Goal: Contribute content: Add original content to the website for others to see

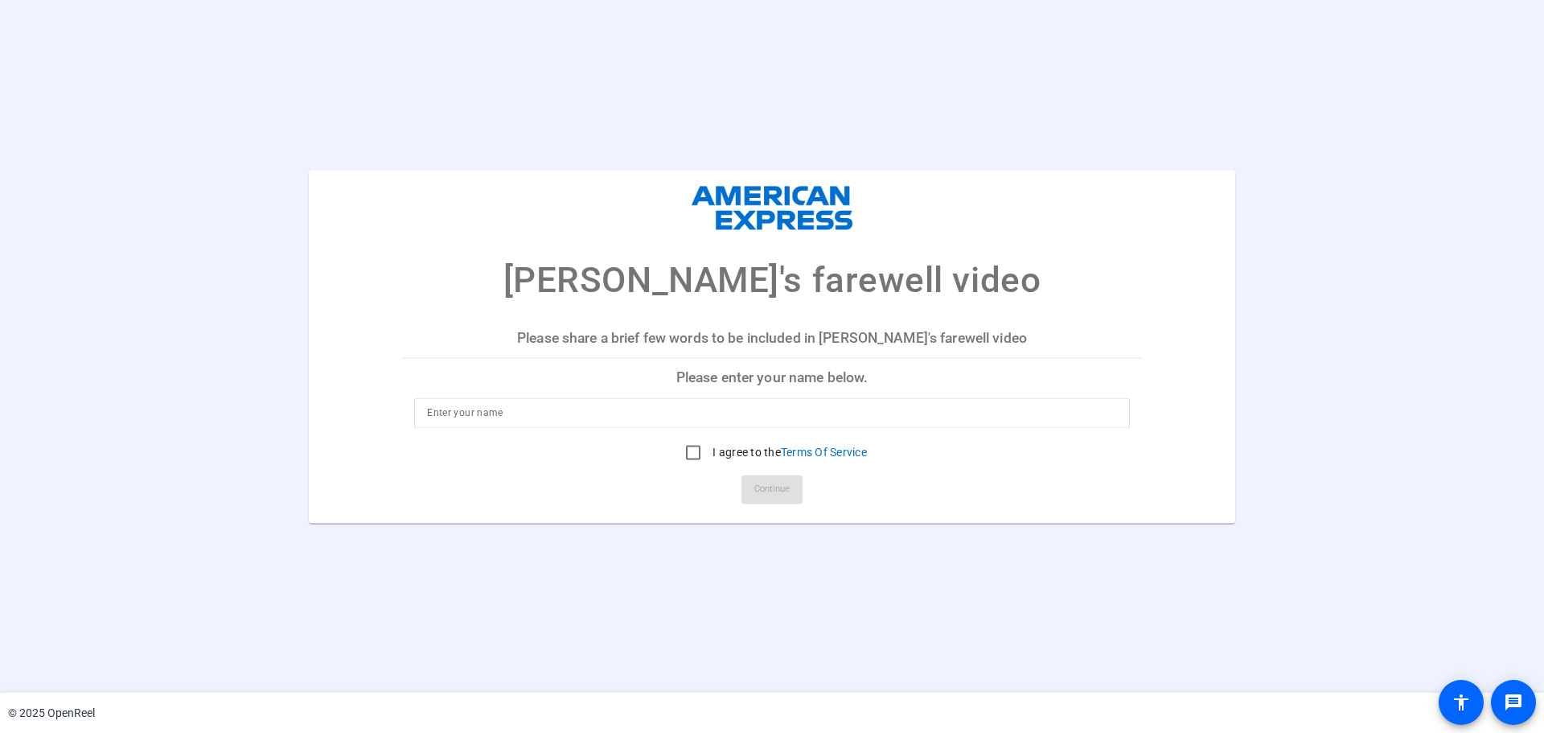
click at [859, 376] on p "Please enter your name below." at bounding box center [772, 378] width 742 height 39
click at [857, 380] on p "Please enter your name below." at bounding box center [772, 378] width 742 height 39
click at [852, 376] on p "Please enter your name below." at bounding box center [772, 378] width 742 height 39
click at [771, 408] on input at bounding box center [772, 412] width 690 height 19
type input "[PERSON_NAME]"
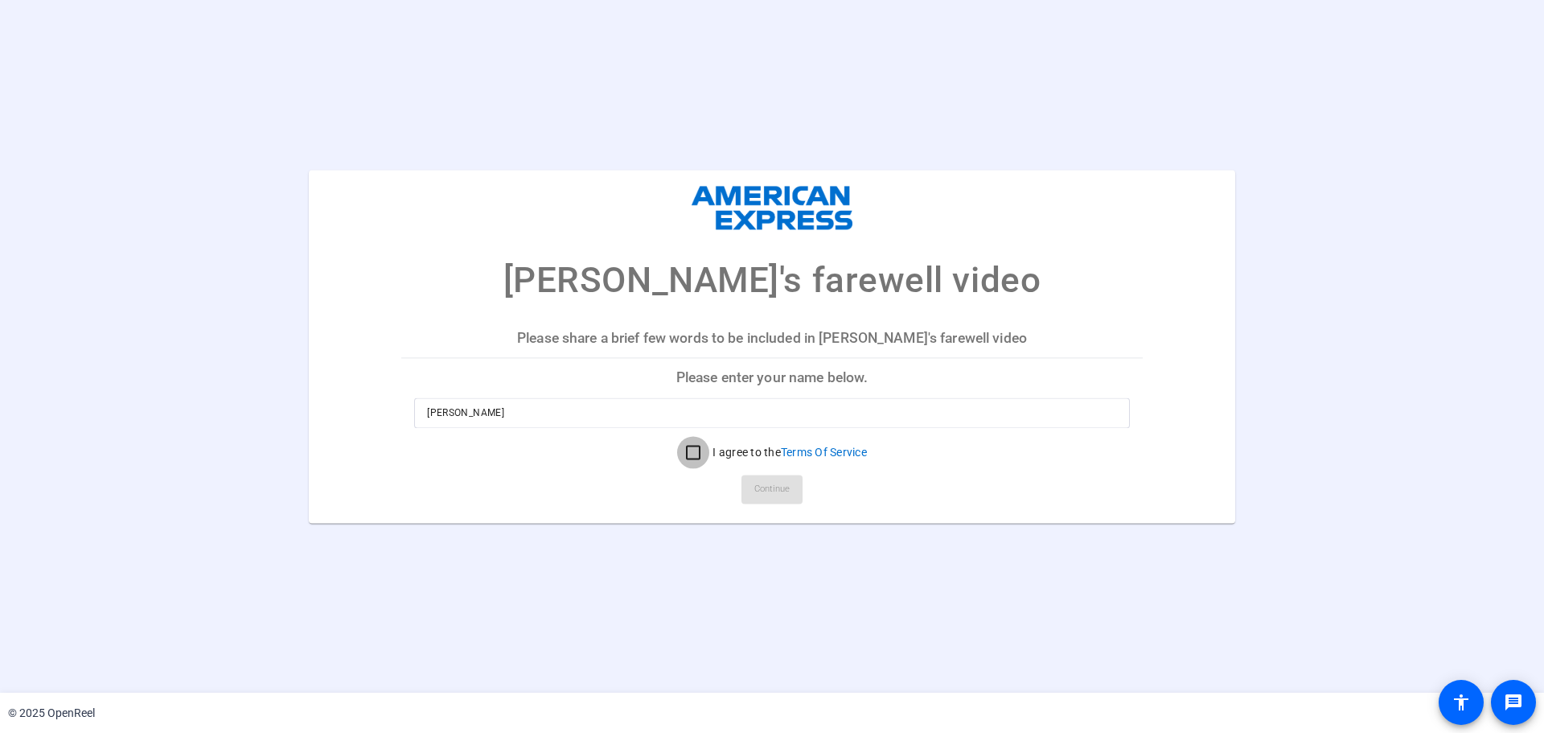
click at [694, 446] on input "I agree to the Terms Of Service" at bounding box center [693, 452] width 32 height 32
checkbox input "true"
click at [793, 478] on span at bounding box center [772, 489] width 61 height 39
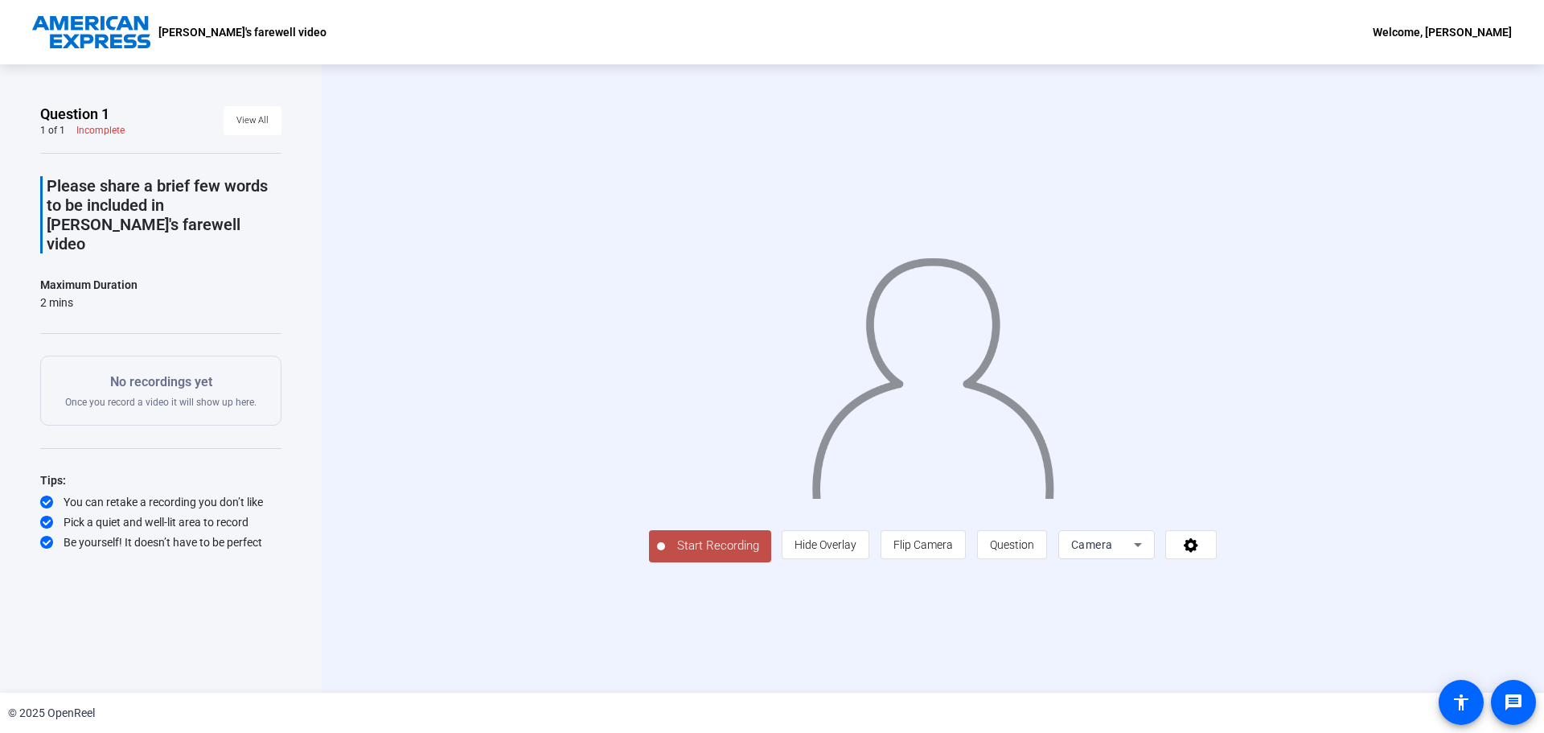
click at [693, 554] on span "Start Recording" at bounding box center [718, 546] width 106 height 19
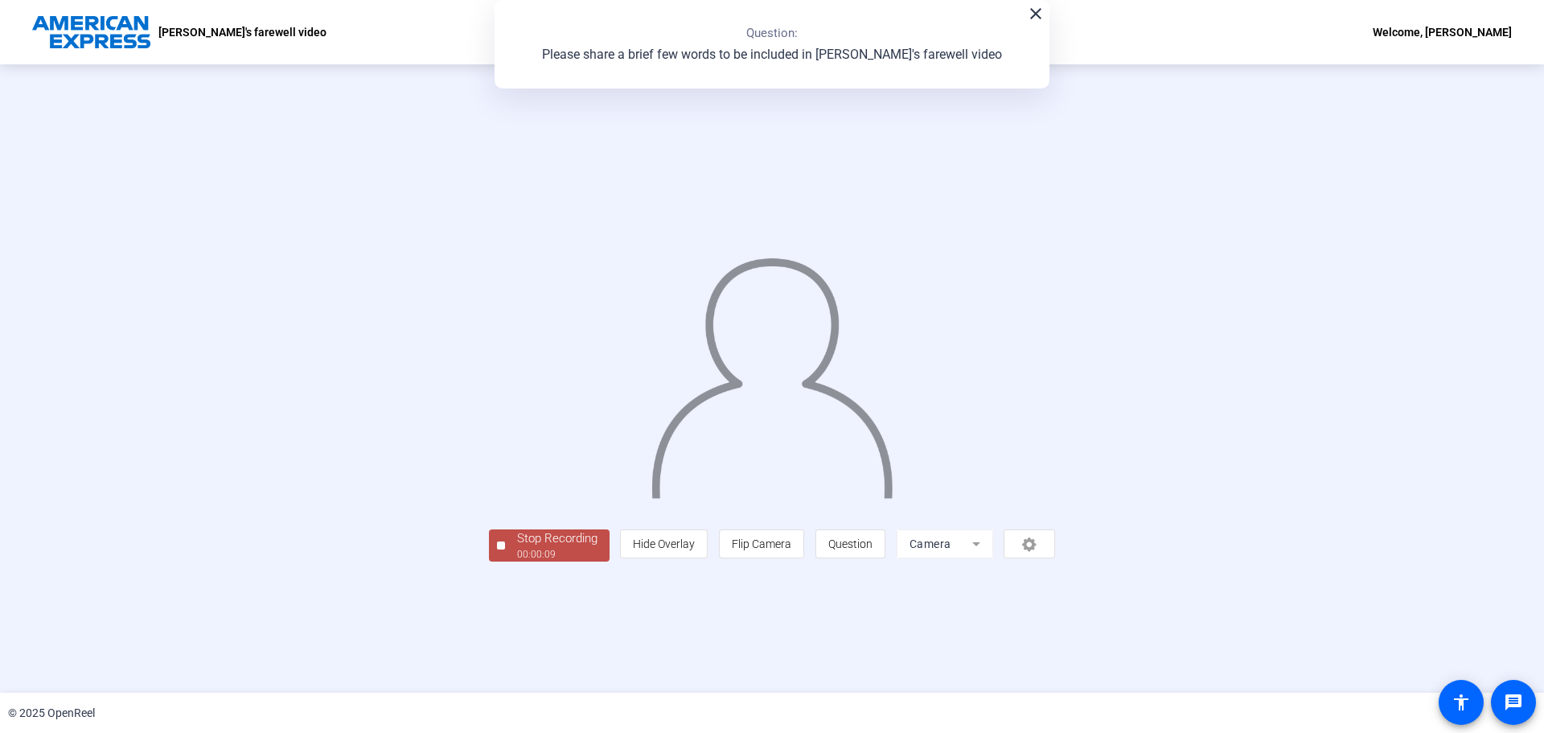
click at [574, 553] on div "00:00:09" at bounding box center [557, 554] width 80 height 14
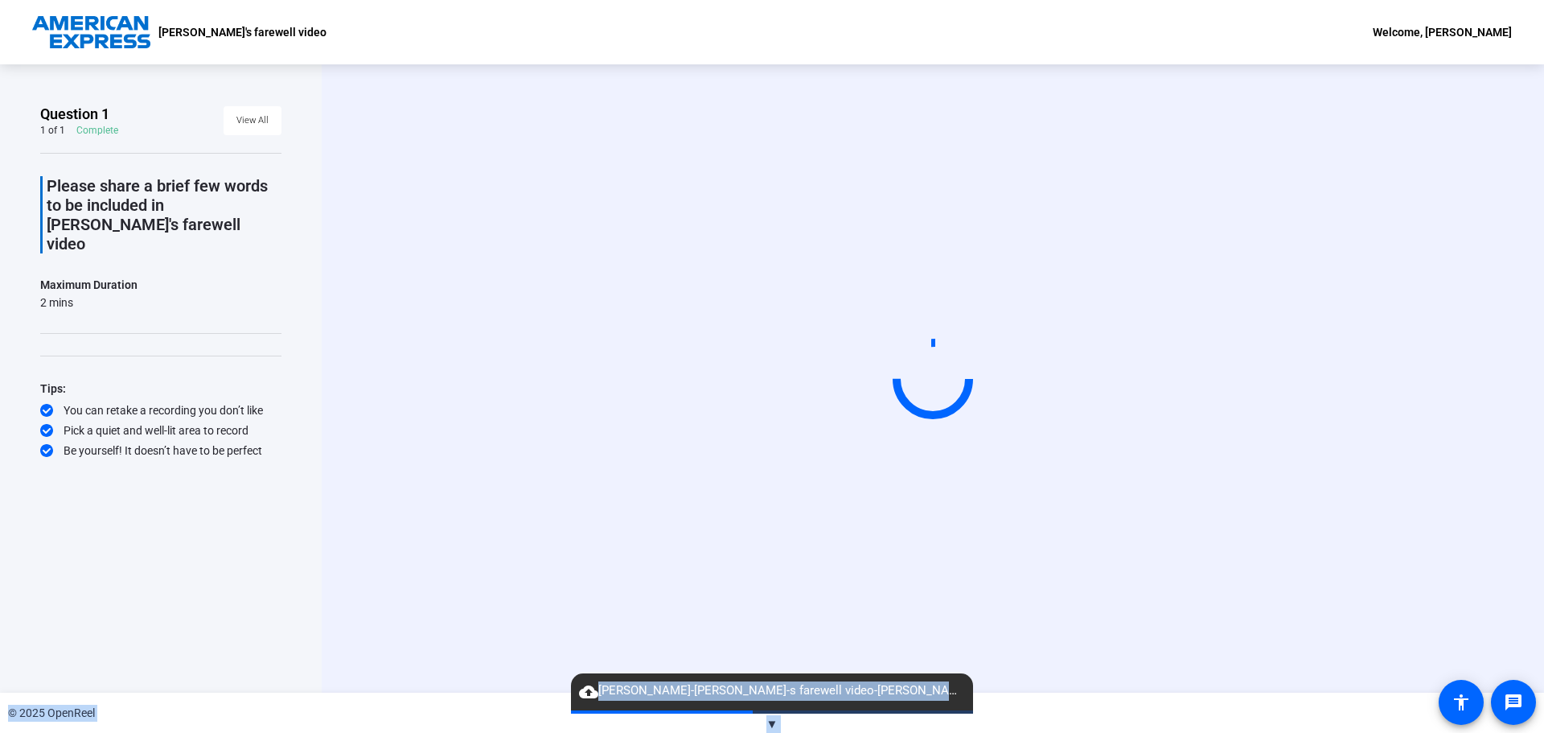
drag, startPoint x: 915, startPoint y: 696, endPoint x: 843, endPoint y: 608, distance: 113.7
click at [843, 608] on openreel-root "[PERSON_NAME]'s farewell video Welcome, [PERSON_NAME] Question 1 1 of 1 Complet…" at bounding box center [772, 366] width 1544 height 733
click at [771, 726] on span "▼" at bounding box center [773, 724] width 12 height 14
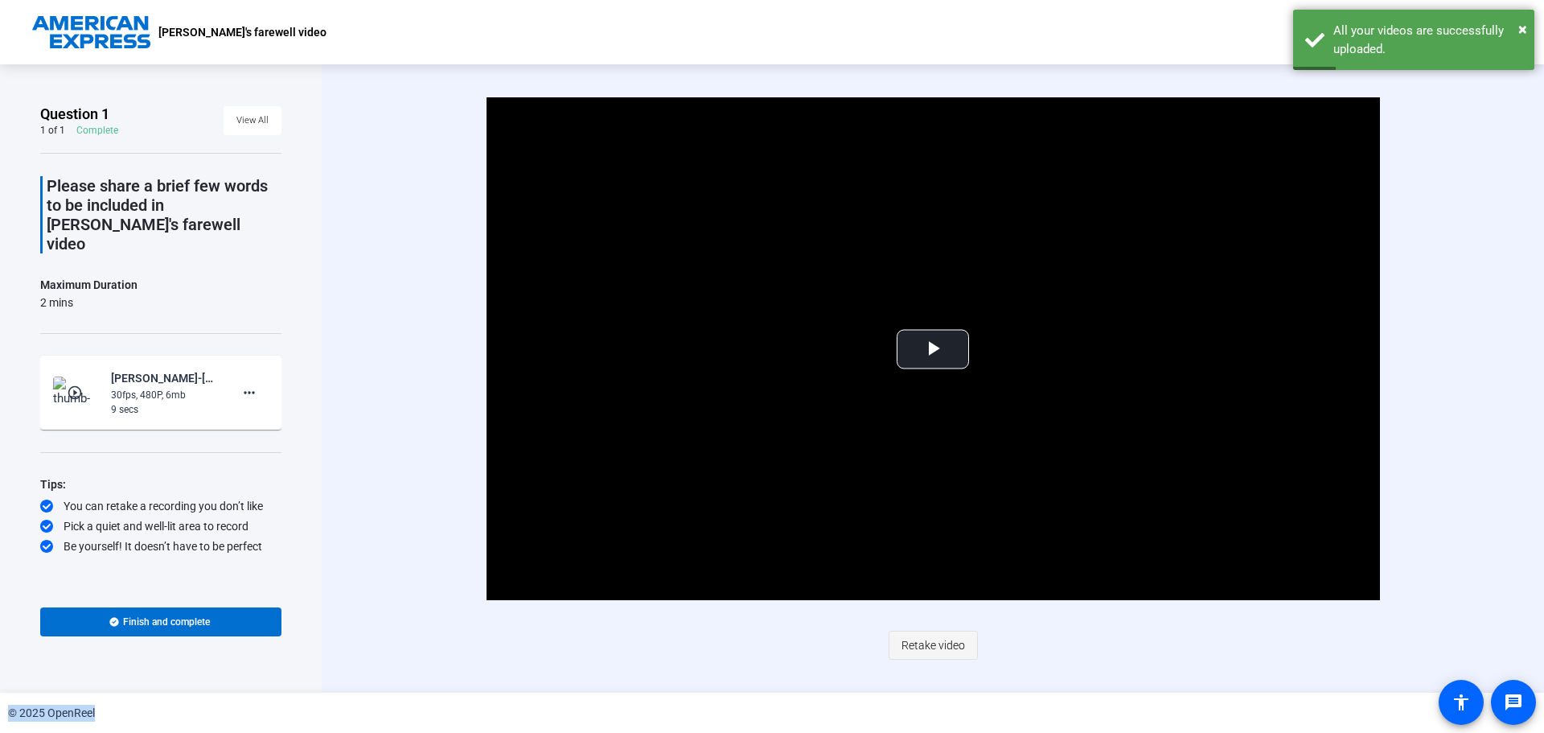
click at [936, 650] on span "Retake video" at bounding box center [934, 645] width 64 height 31
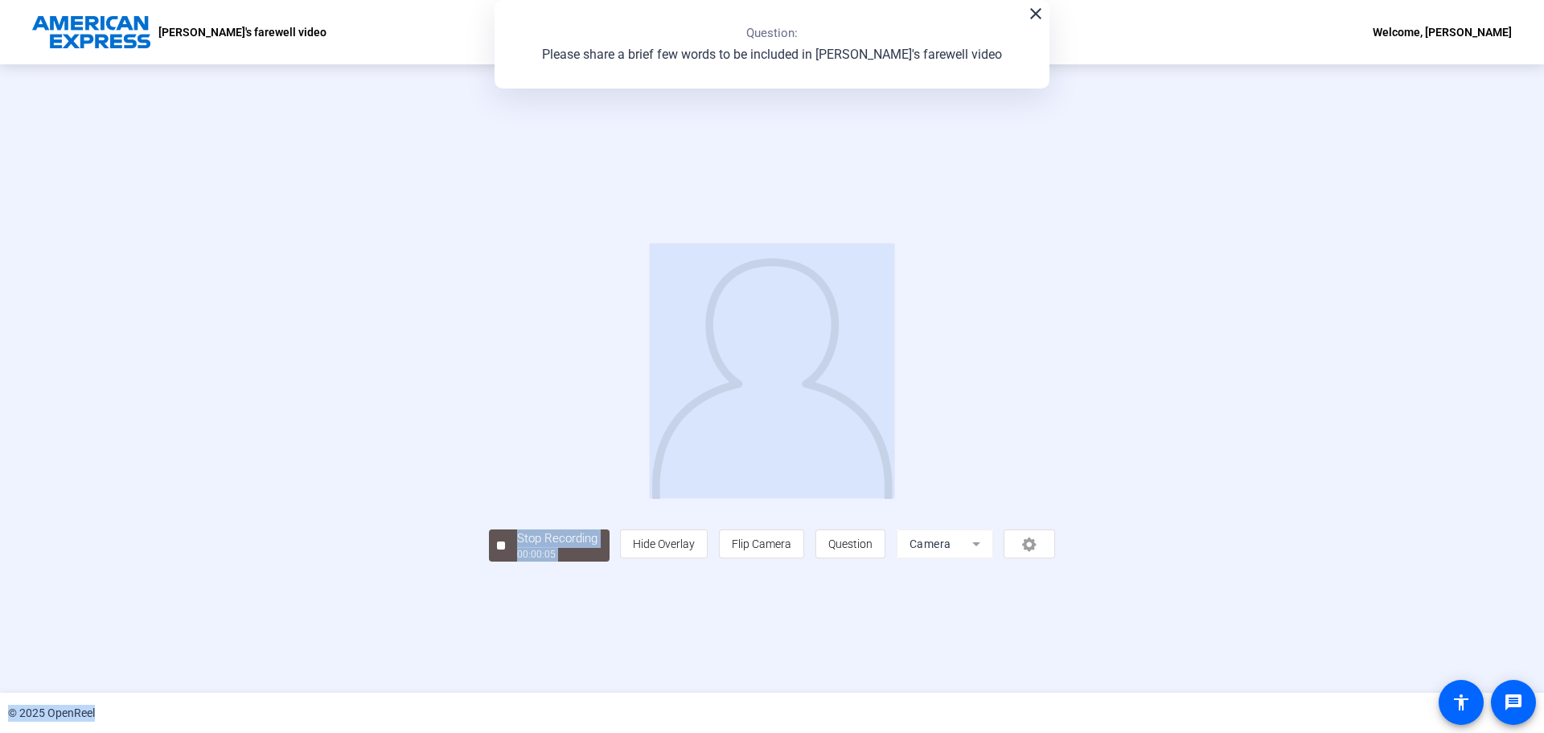
click at [403, 660] on div "Stop Recording 00:00:05 person Hide Overlay flip Flip Camera question_mark Ques…" at bounding box center [772, 378] width 1544 height 628
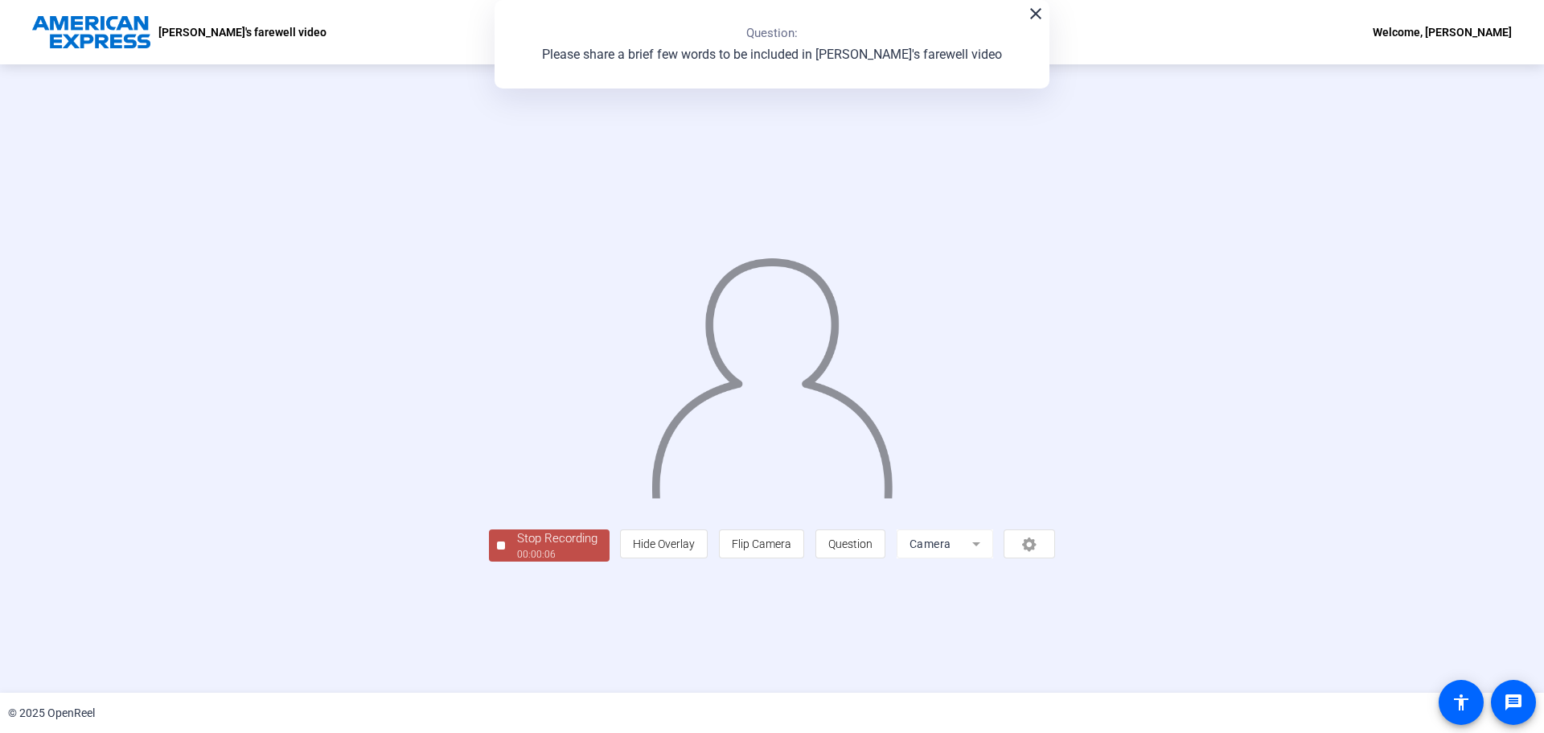
click at [505, 562] on span "Stop Recording 00:00:06" at bounding box center [557, 545] width 105 height 33
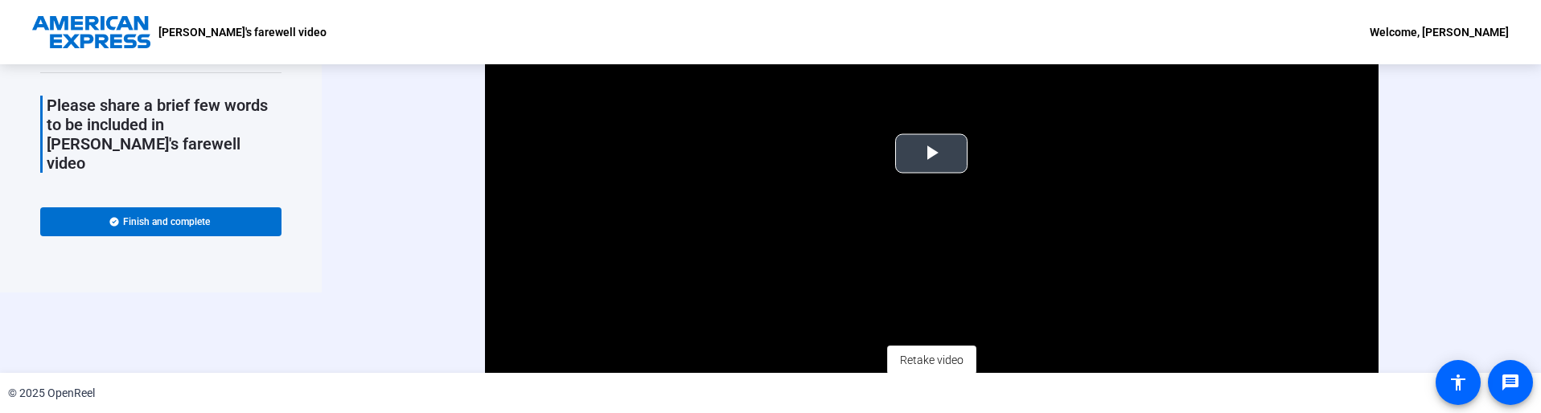
scroll to position [112, 0]
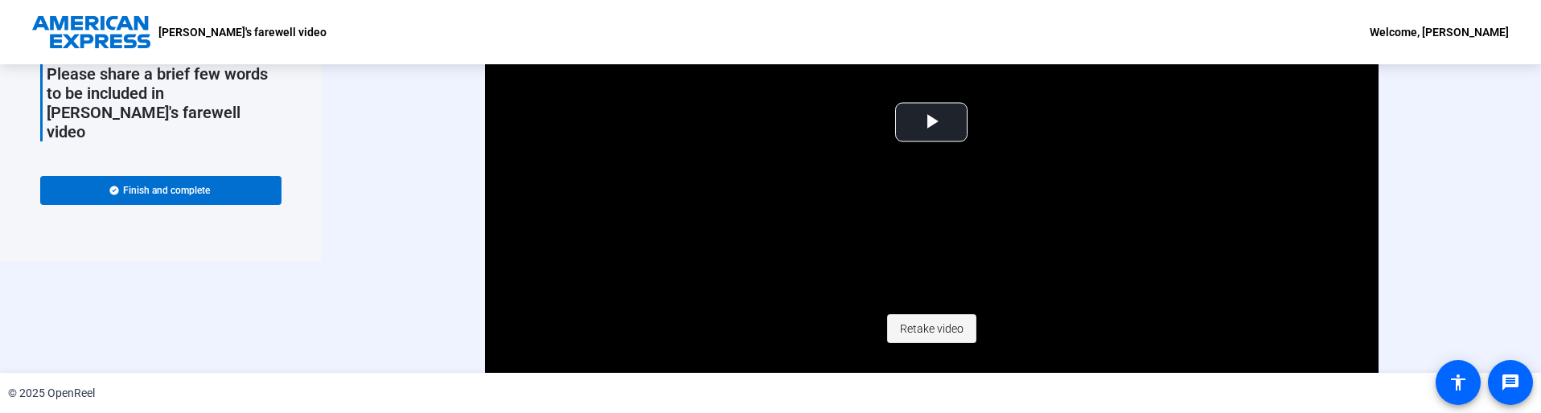
click at [957, 329] on span "Retake video" at bounding box center [932, 329] width 64 height 31
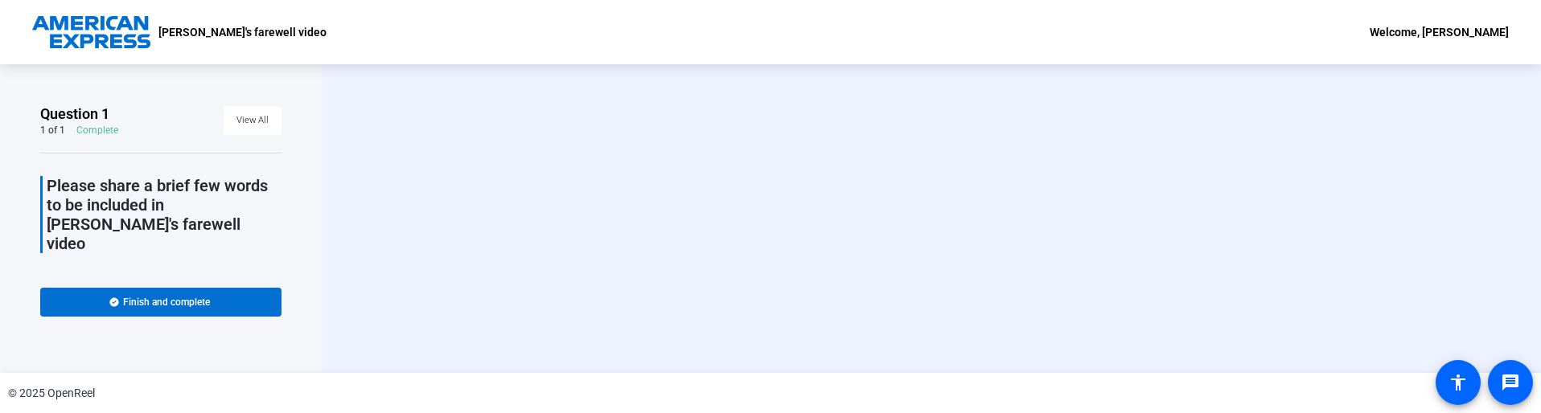
scroll to position [0, 0]
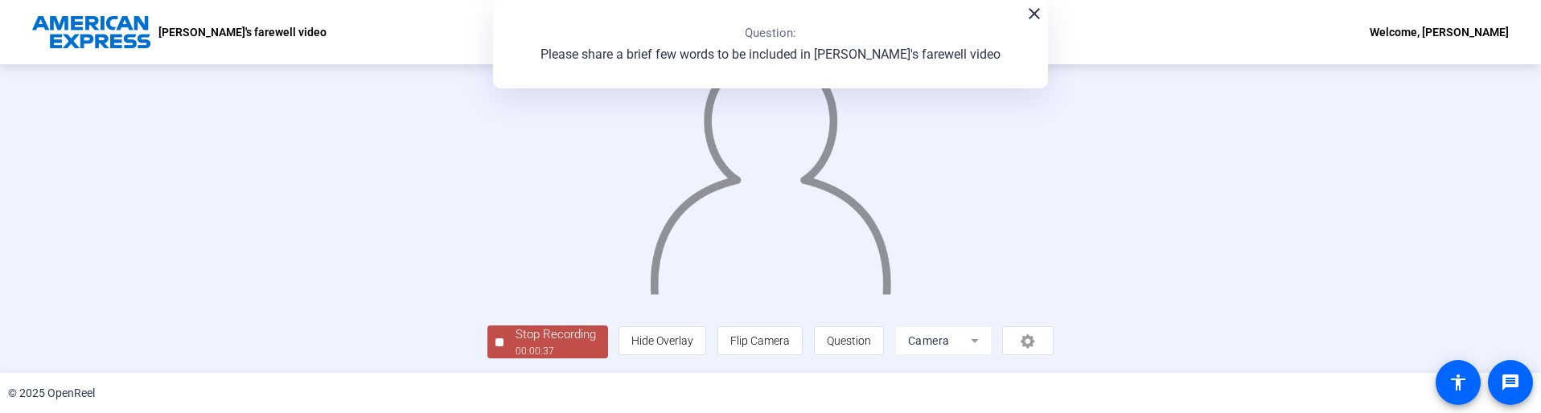
click at [516, 348] on div "00:00:37" at bounding box center [556, 351] width 80 height 14
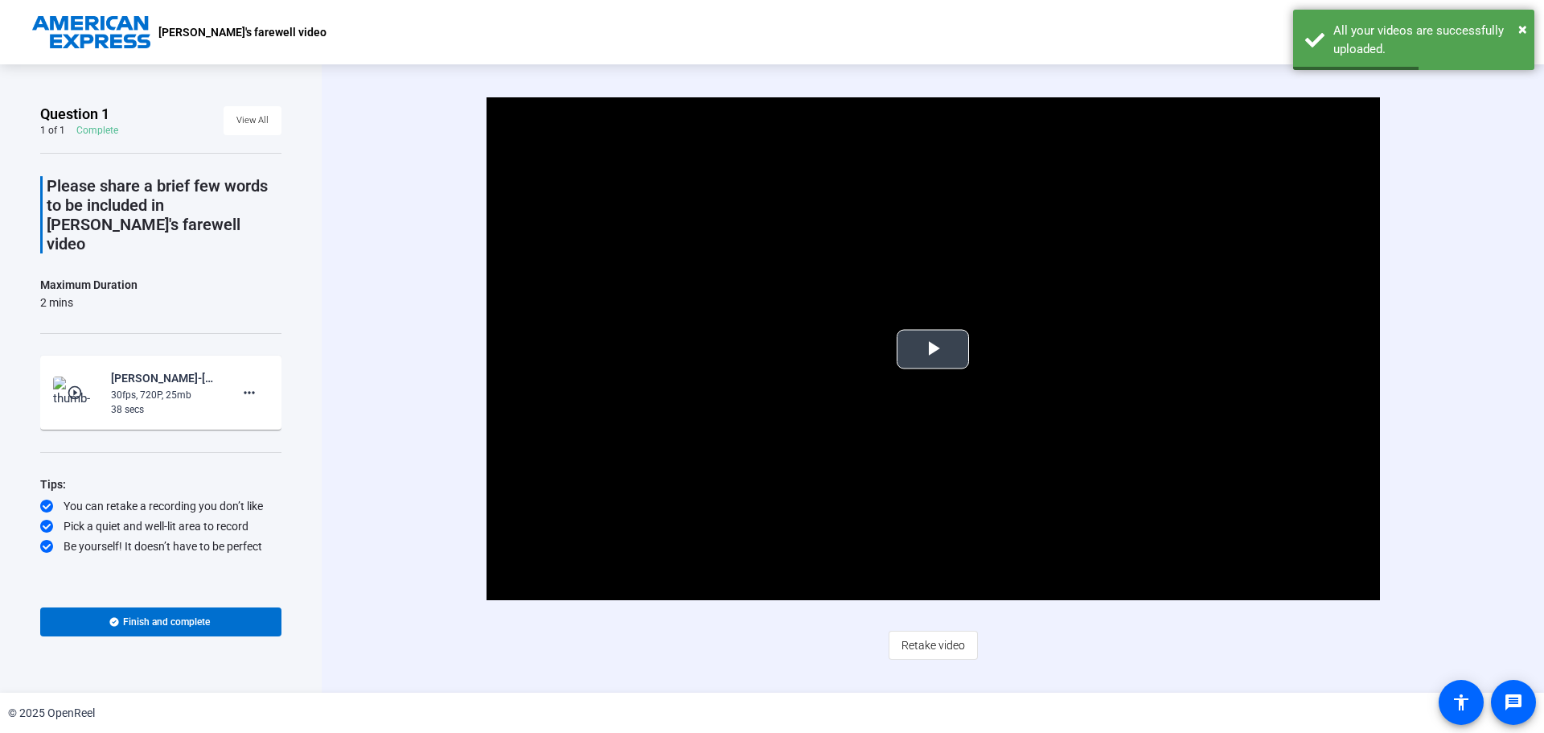
click at [933, 349] on span "Video Player" at bounding box center [933, 349] width 0 height 0
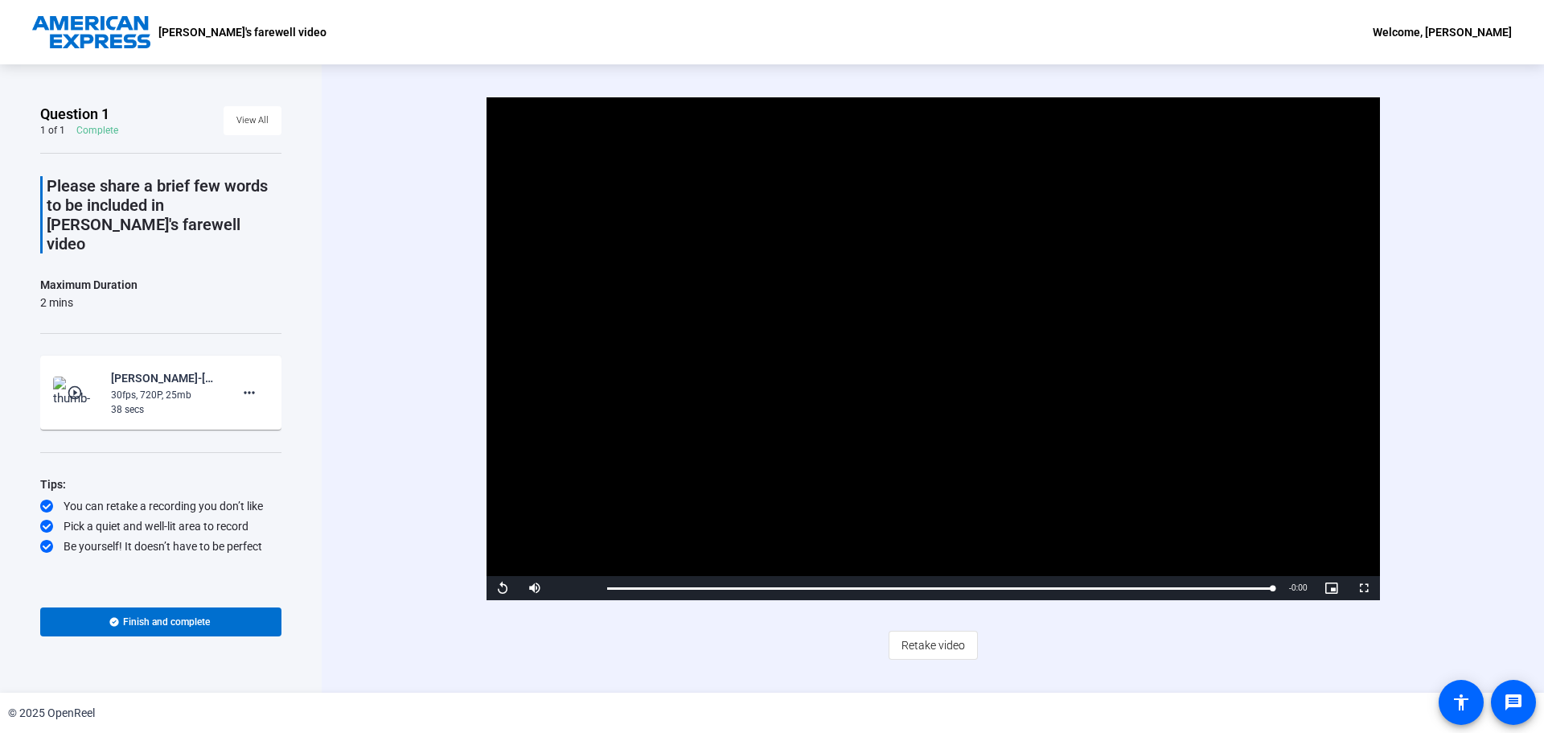
click at [1068, 691] on div "Video Player is loading. Play Video Replay Mute Current Time 0:38 / Duration 0:…" at bounding box center [933, 378] width 1223 height 628
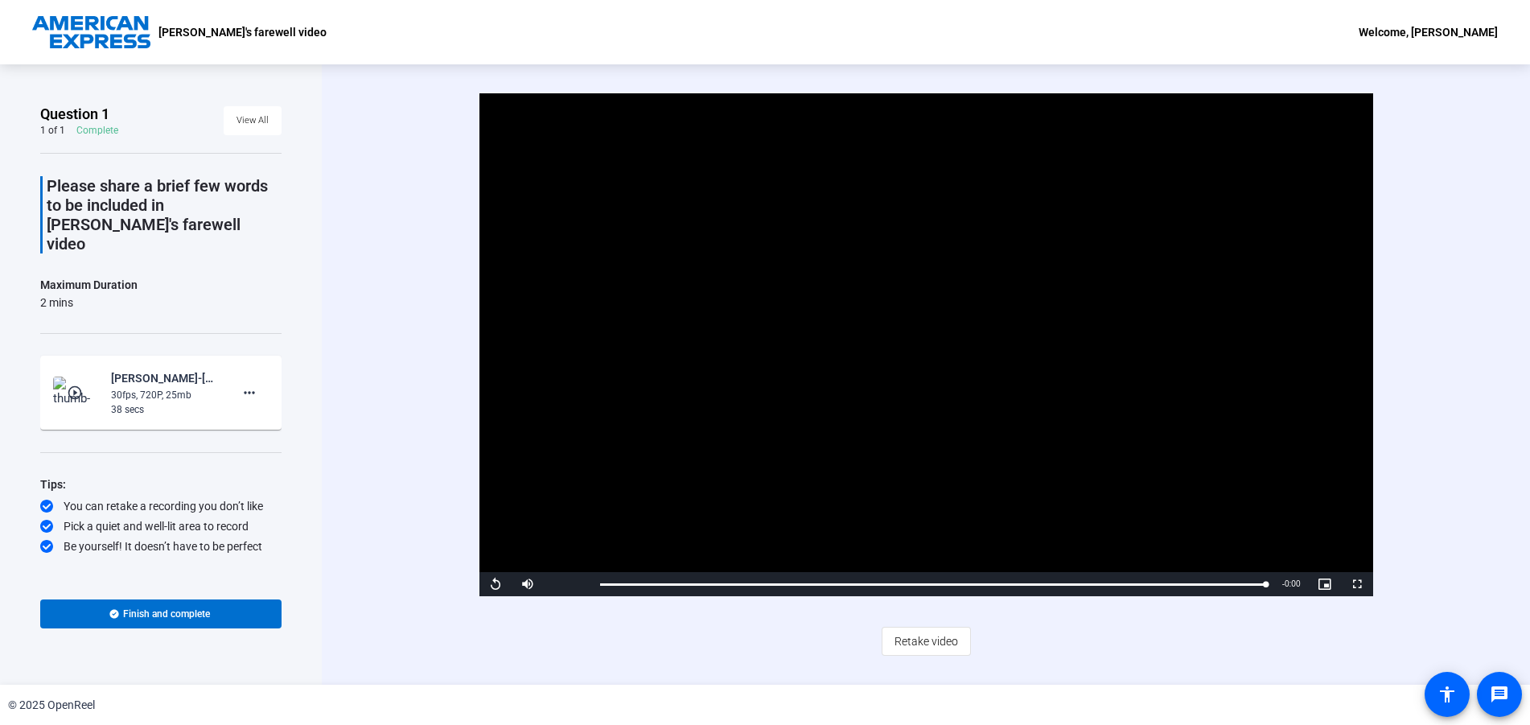
drag, startPoint x: 1092, startPoint y: 26, endPoint x: 1094, endPoint y: 3, distance: 22.7
click at [1092, 27] on div "[PERSON_NAME]'s farewell video Welcome, [PERSON_NAME]" at bounding box center [765, 32] width 1530 height 64
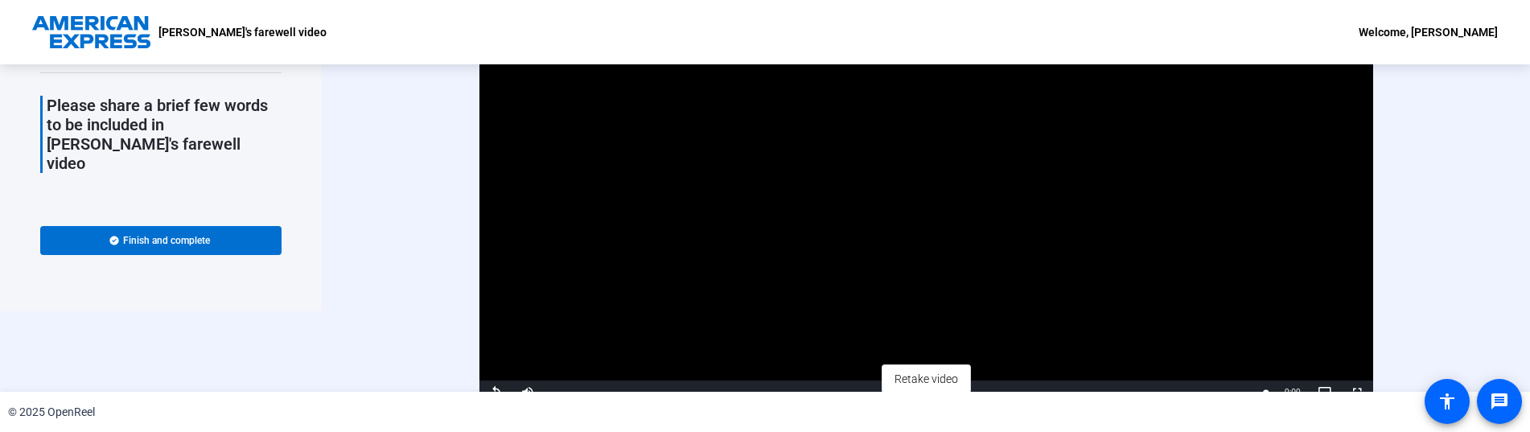
scroll to position [93, 0]
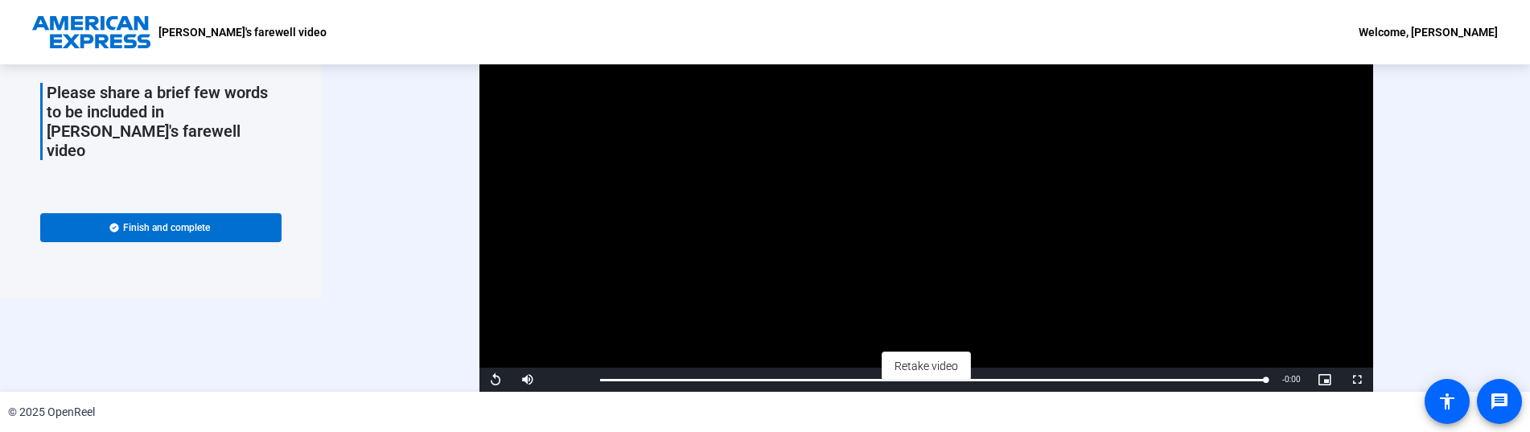
click at [862, 47] on div "[PERSON_NAME]'s farewell video Welcome, [PERSON_NAME]" at bounding box center [765, 32] width 1530 height 64
click at [922, 368] on span "Retake video" at bounding box center [927, 366] width 64 height 31
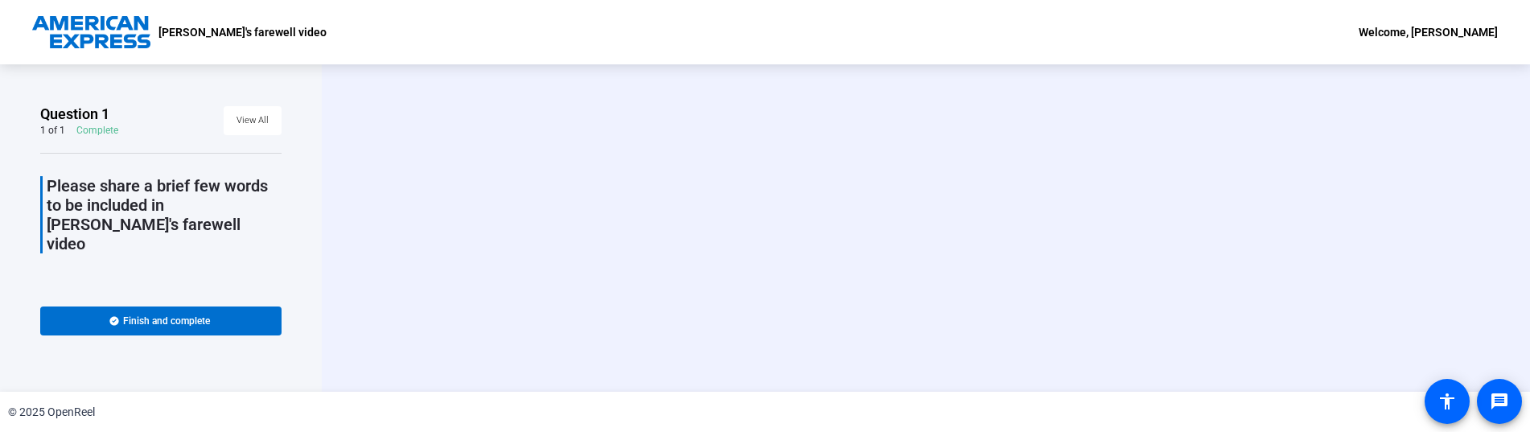
scroll to position [0, 0]
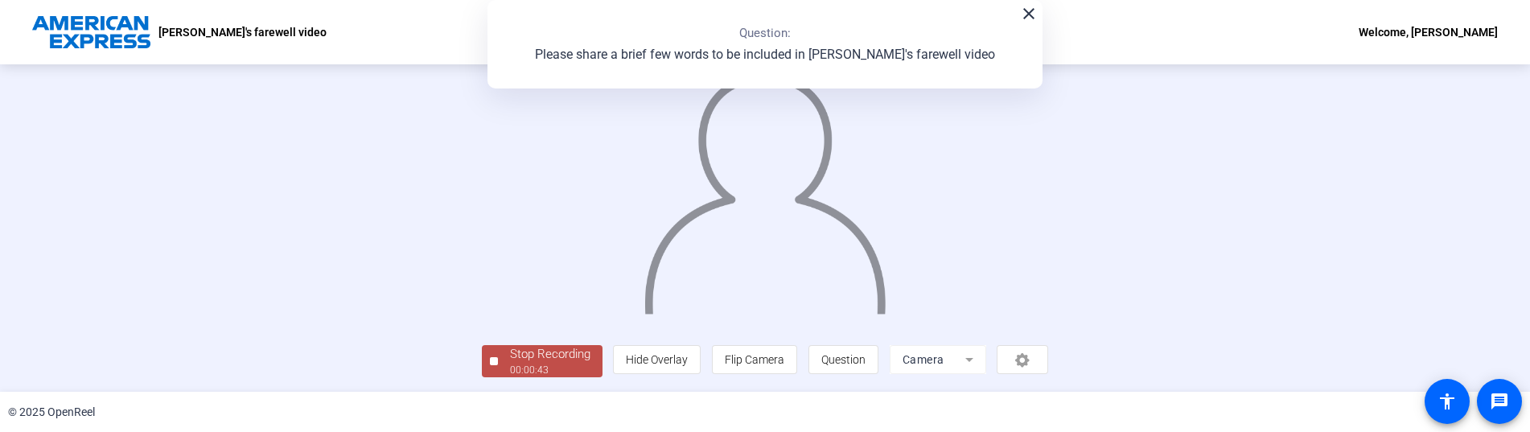
click at [510, 359] on div "Stop Recording" at bounding box center [550, 354] width 80 height 19
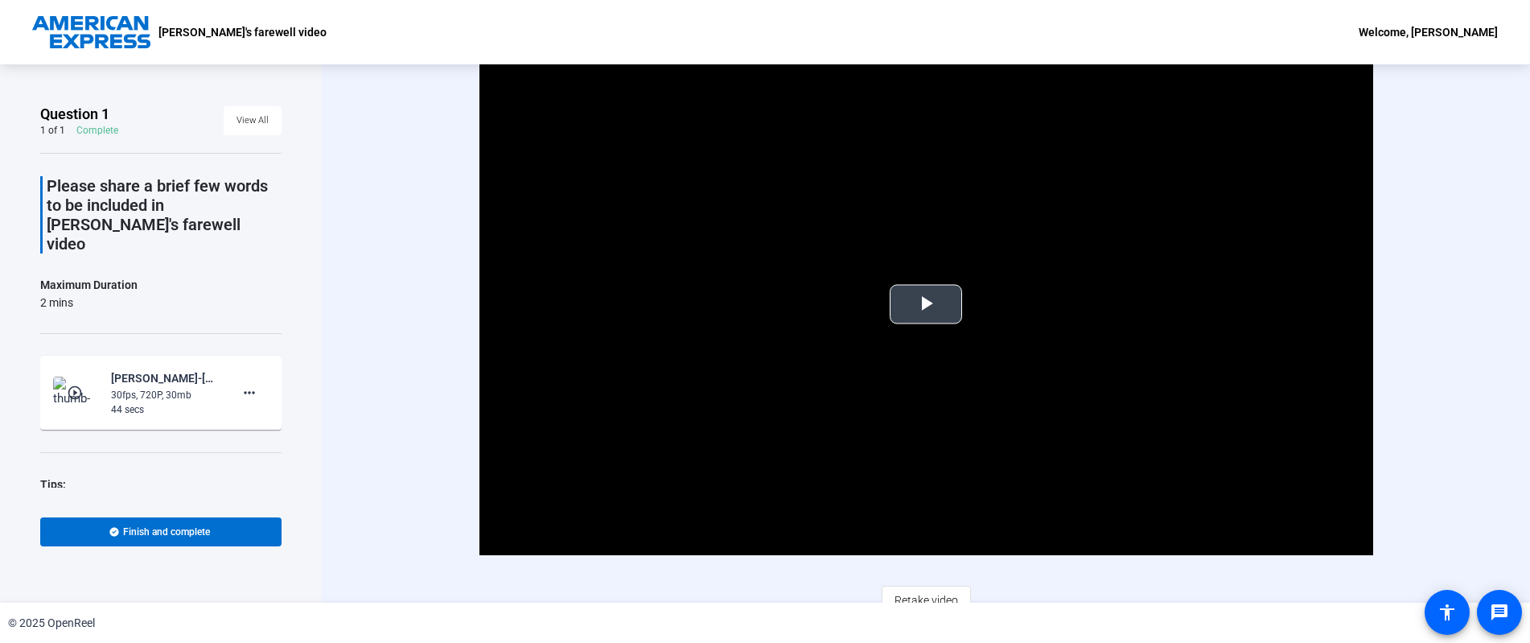
click at [926, 304] on span "Video Player" at bounding box center [926, 304] width 0 height 0
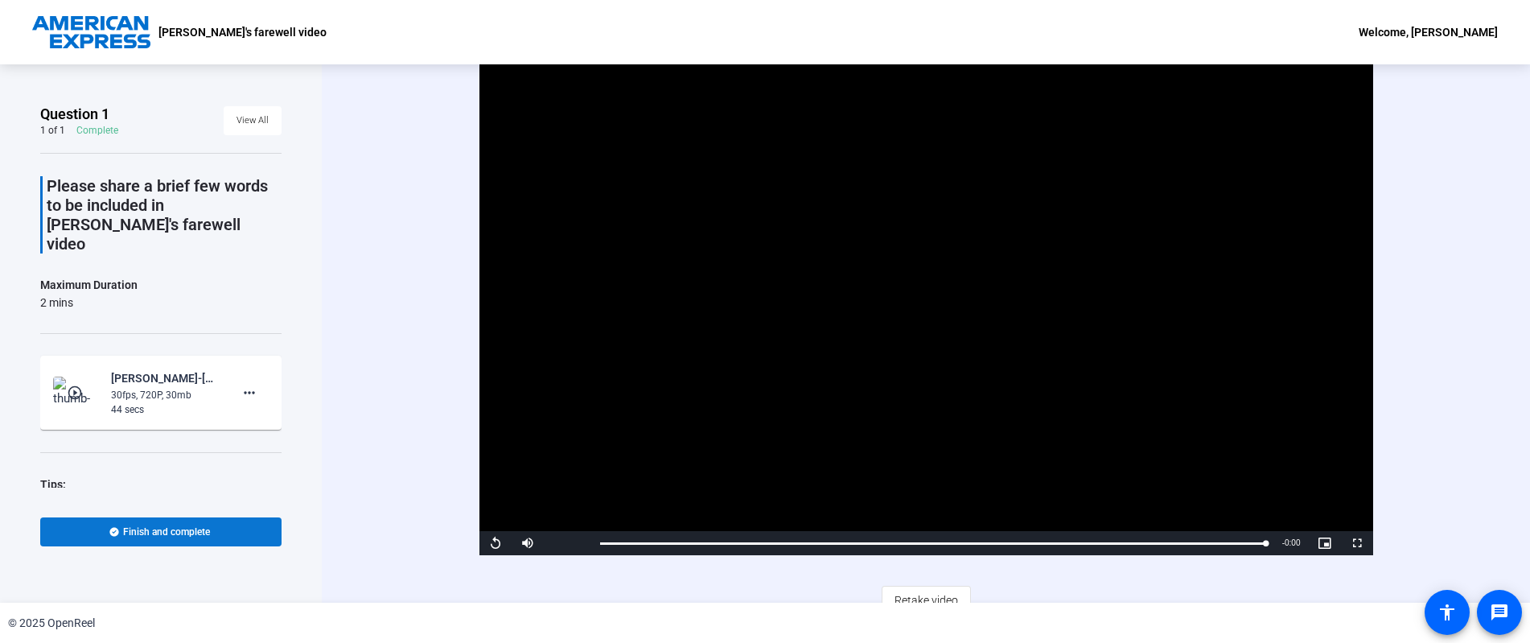
click at [218, 529] on span at bounding box center [160, 531] width 241 height 39
